Goal: Task Accomplishment & Management: Manage account settings

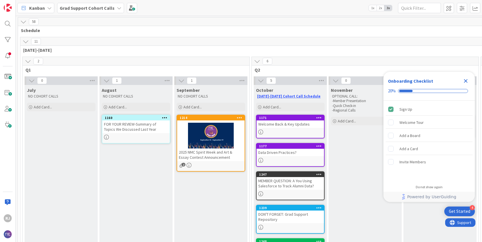
click at [87, 9] on b "Grad Support Cohort Calls" at bounding box center [87, 8] width 55 height 6
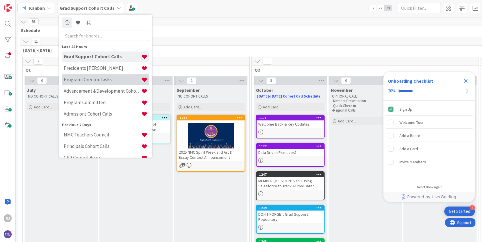
click at [87, 79] on h4 "Program Director Tasks" at bounding box center [103, 80] width 78 height 6
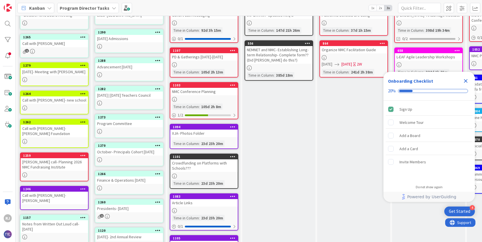
scroll to position [44, 0]
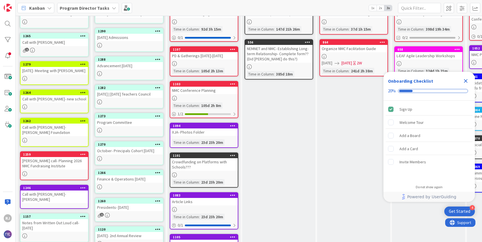
click at [193, 91] on div "NMC Conference Planning" at bounding box center [203, 90] width 67 height 7
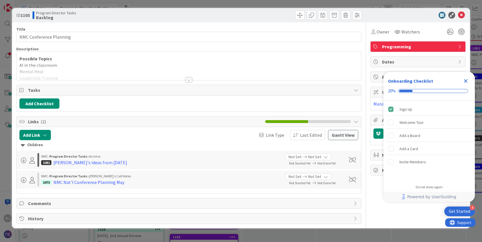
click at [188, 78] on div at bounding box center [189, 79] width 6 height 5
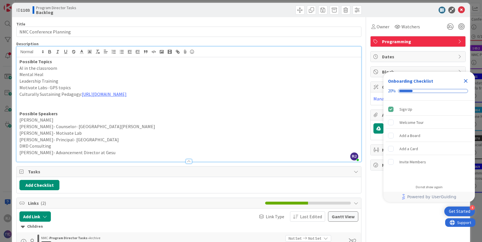
scroll to position [7, 0]
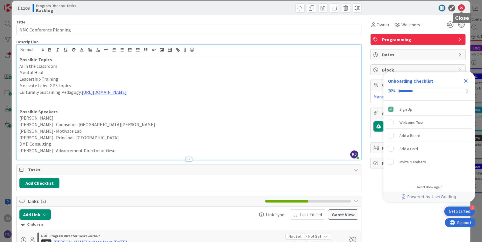
click at [462, 8] on icon at bounding box center [461, 8] width 7 height 7
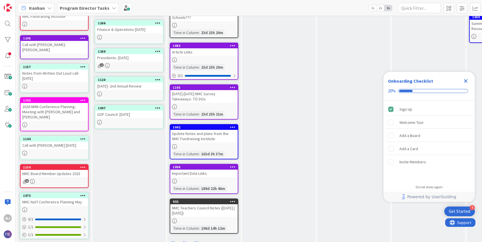
scroll to position [205, 0]
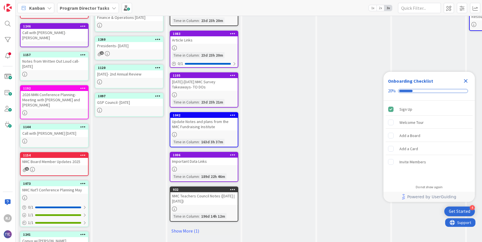
click at [57, 186] on div "NMC Nat'l Conference Planning May" at bounding box center [54, 189] width 67 height 7
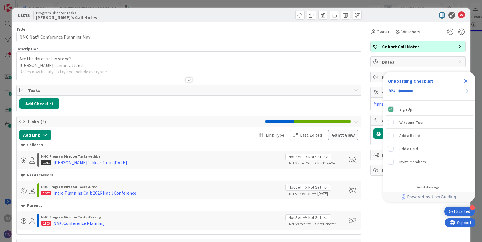
click at [188, 80] on div at bounding box center [189, 79] width 6 height 5
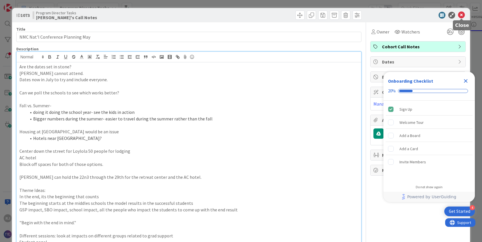
click at [463, 15] on icon at bounding box center [461, 15] width 7 height 7
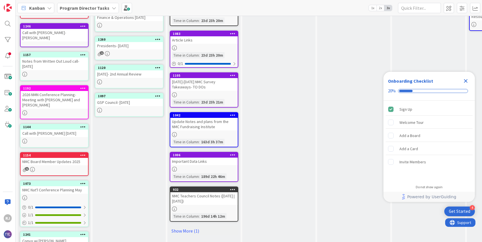
click at [100, 9] on b "Program Director Tasks" at bounding box center [85, 8] width 50 height 6
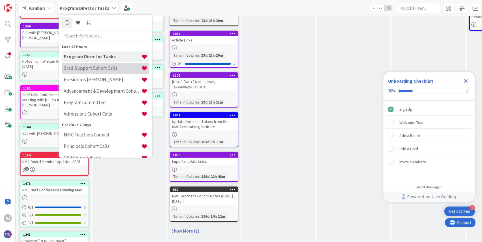
click at [94, 67] on h4 "Grad Support Cohort Calls" at bounding box center [103, 68] width 78 height 6
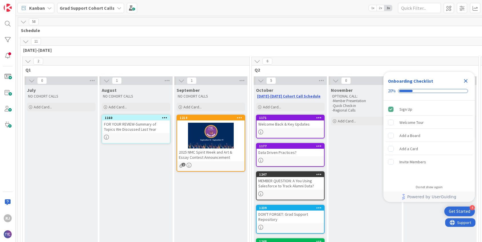
click at [90, 7] on b "Grad Support Cohort Calls" at bounding box center [87, 8] width 55 height 6
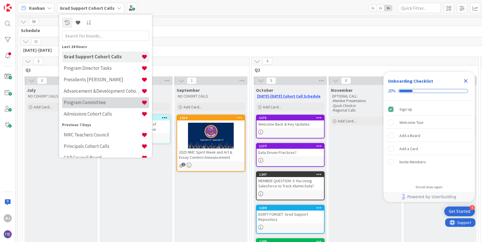
click at [71, 103] on h4 "Program Committee" at bounding box center [103, 102] width 78 height 6
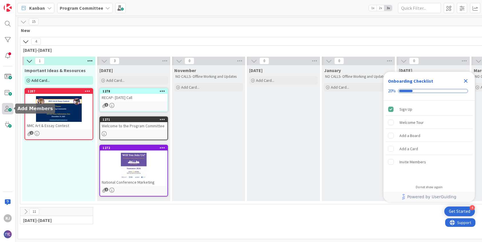
click at [10, 108] on span at bounding box center [7, 108] width 11 height 11
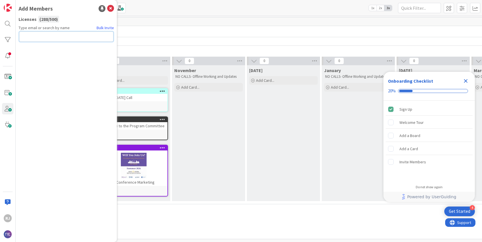
click at [65, 35] on input "text" at bounding box center [66, 36] width 94 height 10
paste input "tharris@mms-stl.org"
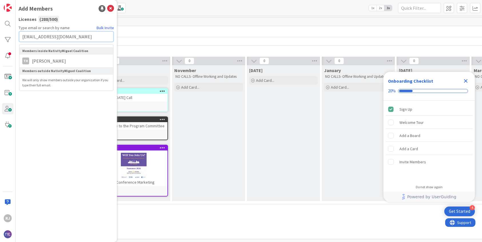
type input "tharris@mms-stl.org"
click at [90, 38] on input "tharris@mms-stl.org" at bounding box center [66, 36] width 94 height 10
click at [78, 59] on li "TH Tamara Harris" at bounding box center [66, 61] width 94 height 10
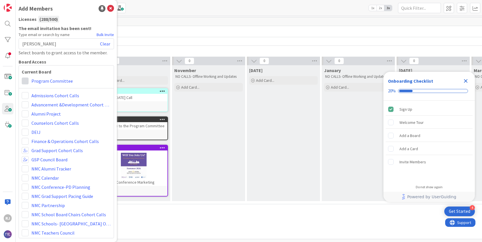
click at [25, 80] on span at bounding box center [25, 80] width 7 height 7
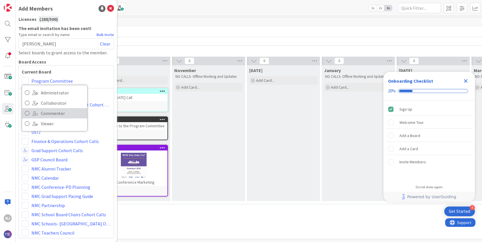
click at [48, 115] on span "Commenter" at bounding box center [62, 113] width 43 height 9
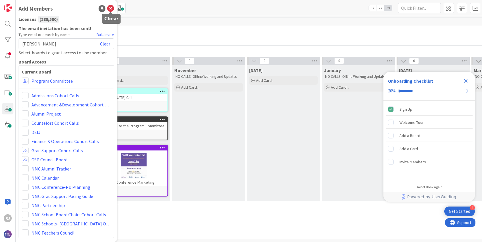
click at [109, 7] on icon at bounding box center [110, 8] width 7 height 7
